Goal: Task Accomplishment & Management: Use online tool/utility

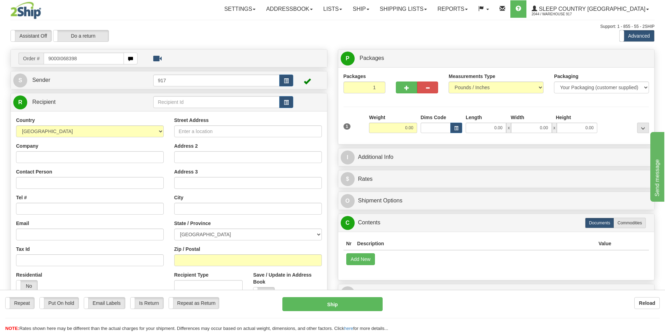
type input "9000I068398"
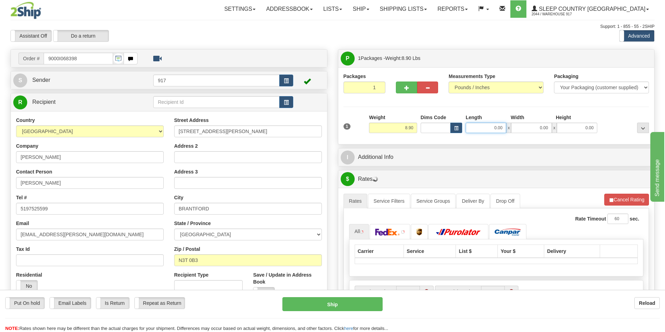
click at [490, 128] on input "0.00" at bounding box center [485, 128] width 40 height 10
type input "10.00"
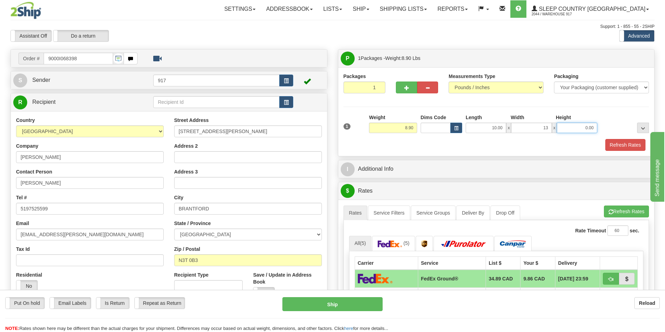
type input "13.00"
type input "6.00"
click at [618, 144] on button "Refresh Rates" at bounding box center [625, 145] width 40 height 12
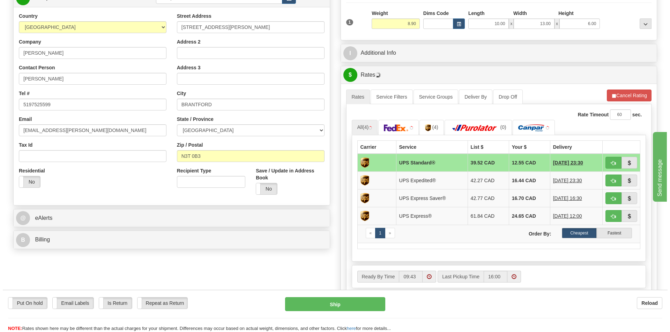
scroll to position [105, 0]
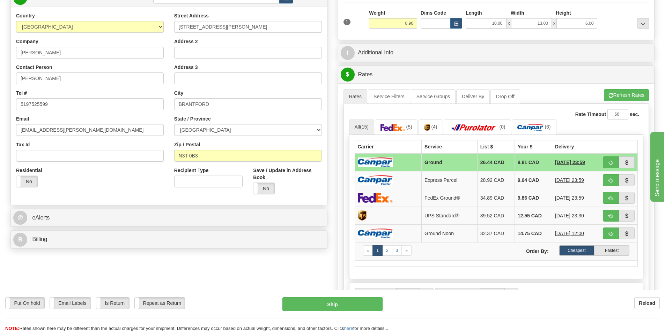
click at [396, 162] on td at bounding box center [387, 162] width 67 height 18
click at [326, 302] on button "Ship" at bounding box center [332, 305] width 100 height 14
type input "1"
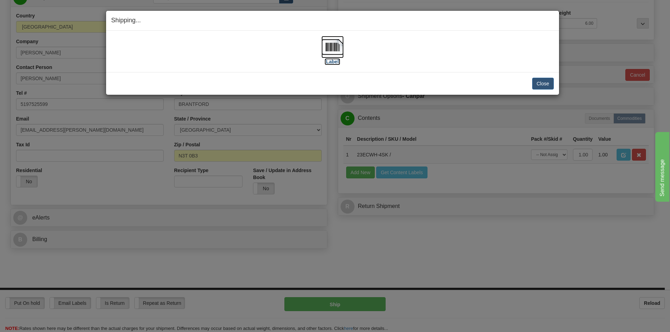
click at [343, 47] on img at bounding box center [332, 47] width 22 height 22
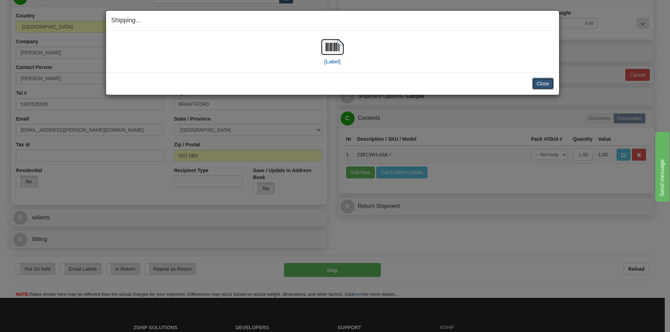
click at [537, 78] on button "Close" at bounding box center [543, 84] width 22 height 12
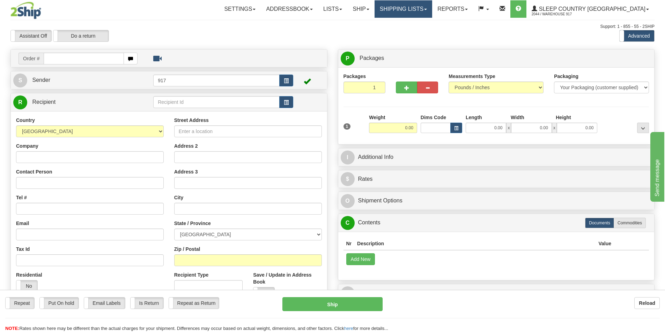
click at [432, 12] on link "Shipping lists" at bounding box center [403, 8] width 58 height 17
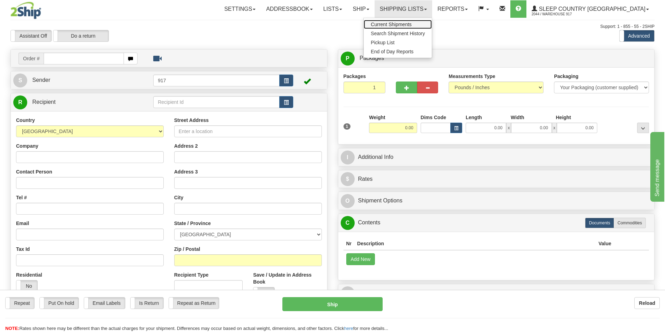
click at [411, 24] on span "Current Shipments" at bounding box center [390, 25] width 41 height 6
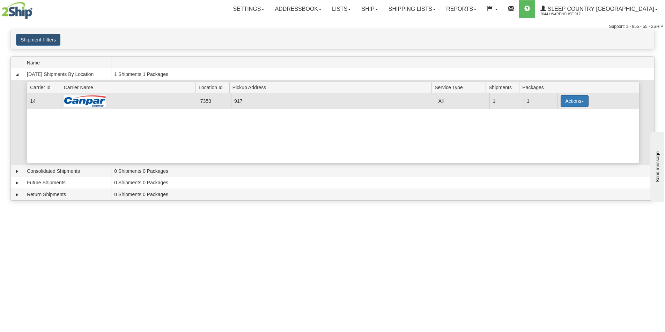
click at [569, 101] on button "Actions" at bounding box center [574, 101] width 28 height 12
click at [543, 123] on span "Close" at bounding box center [547, 123] width 16 height 5
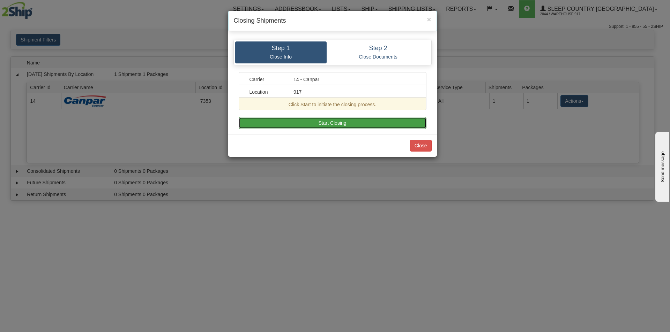
click at [388, 128] on button "Start Closing" at bounding box center [333, 123] width 188 height 12
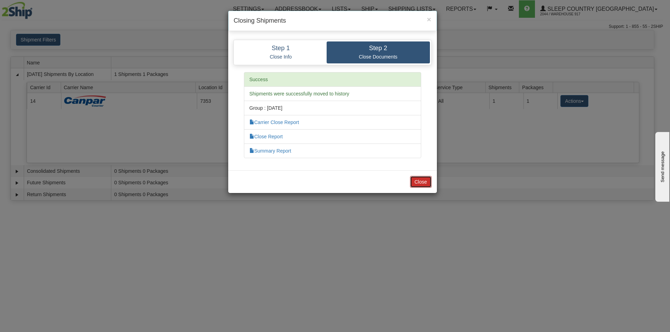
click at [419, 184] on button "Close" at bounding box center [421, 182] width 22 height 12
